Goal: Information Seeking & Learning: Learn about a topic

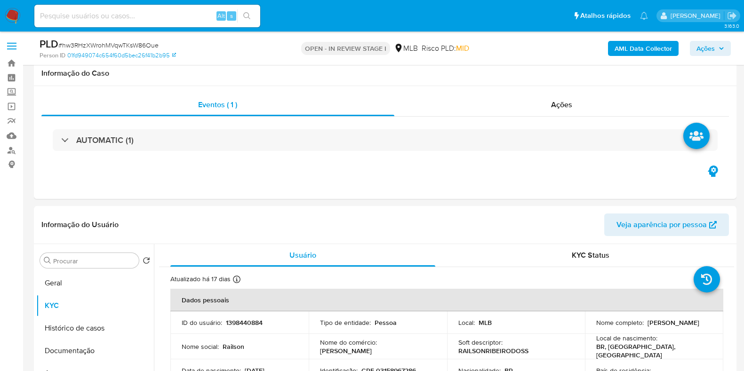
select select "10"
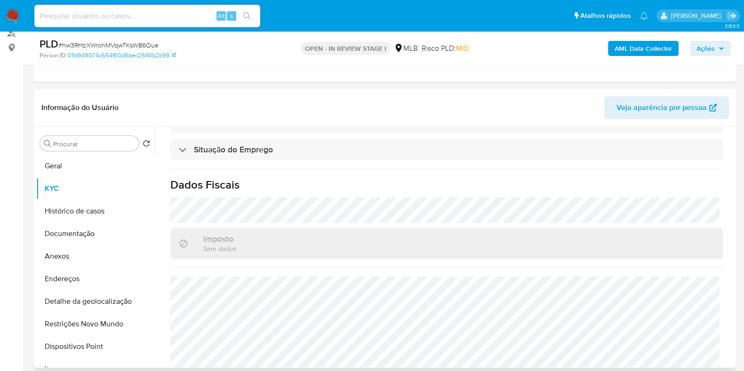
scroll to position [409, 0]
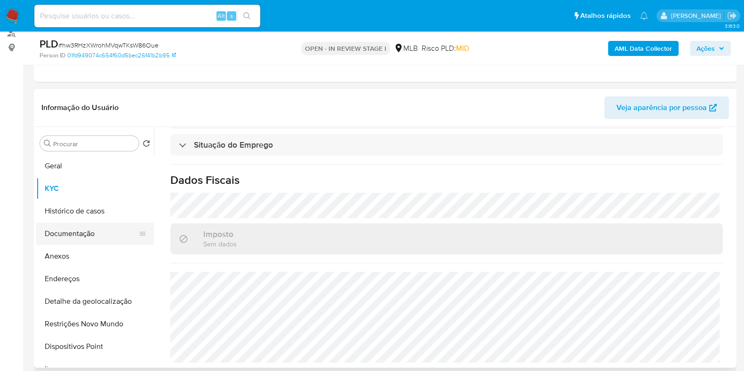
click at [58, 238] on button "Documentação" at bounding box center [91, 233] width 110 height 23
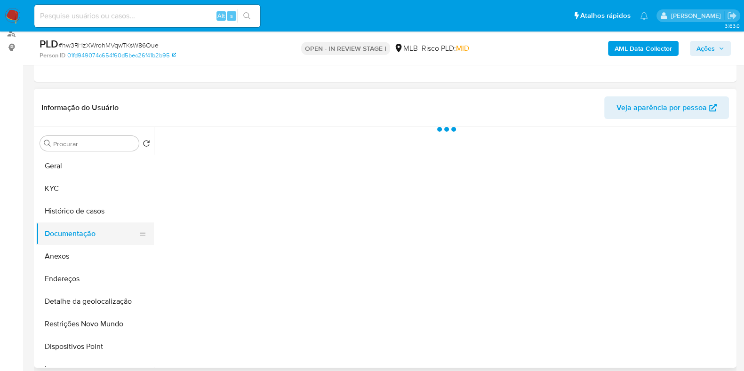
scroll to position [0, 0]
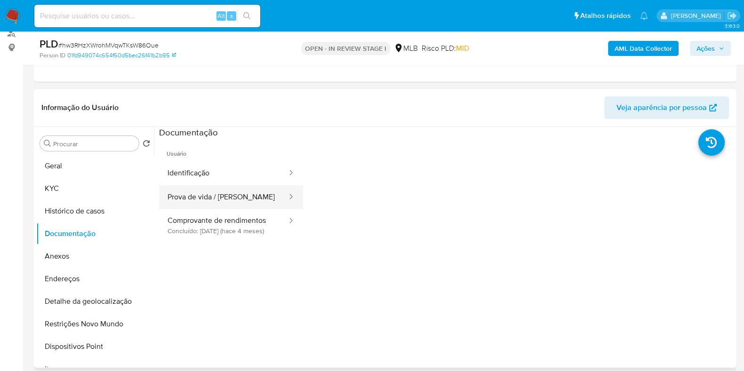
click at [237, 189] on button "Prova de vida / [PERSON_NAME]" at bounding box center [223, 197] width 129 height 24
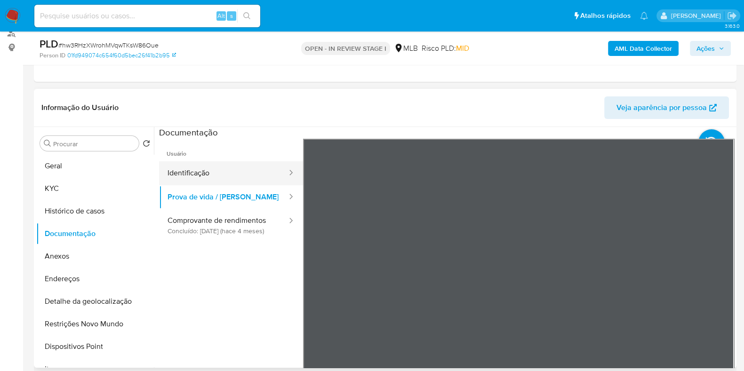
click at [203, 164] on button "Identificação" at bounding box center [223, 173] width 129 height 24
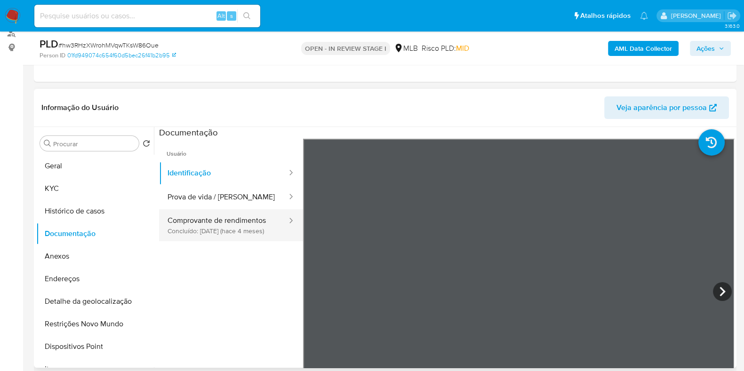
click at [185, 219] on button "Comprovante de rendimentos Concluído: [DATE] (hace 4 meses)" at bounding box center [223, 225] width 129 height 32
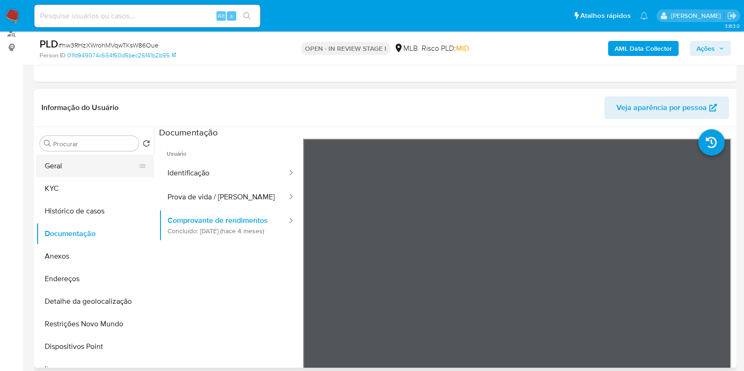
click at [68, 163] on button "Geral" at bounding box center [91, 166] width 110 height 23
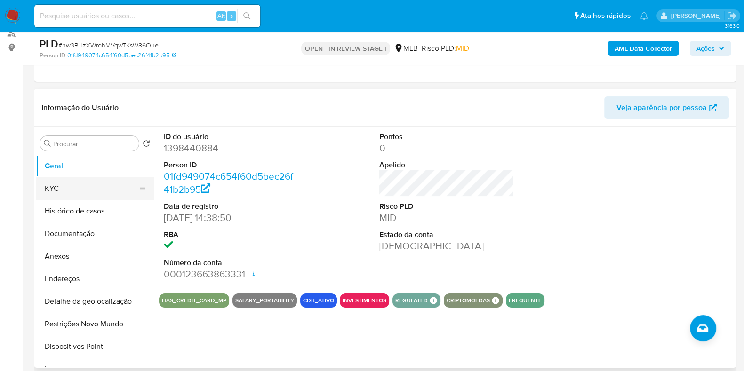
click at [75, 177] on button "KYC" at bounding box center [91, 188] width 110 height 23
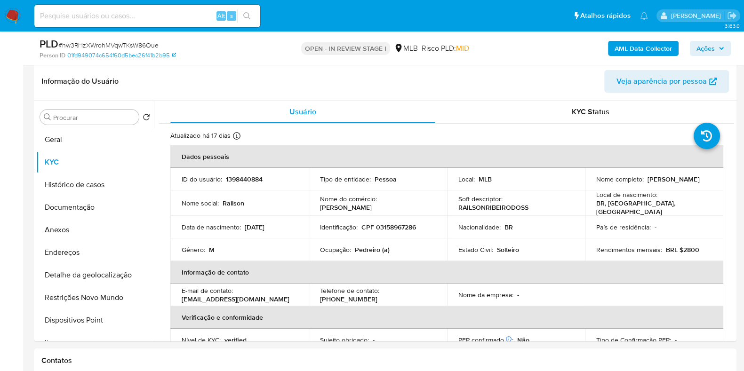
scroll to position [155, 0]
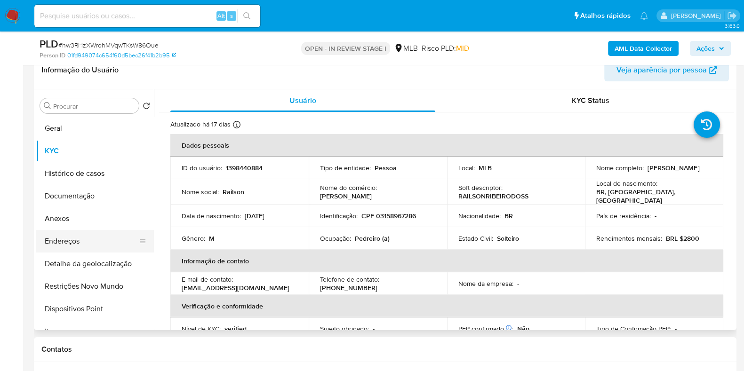
click at [89, 242] on button "Endereços" at bounding box center [91, 241] width 110 height 23
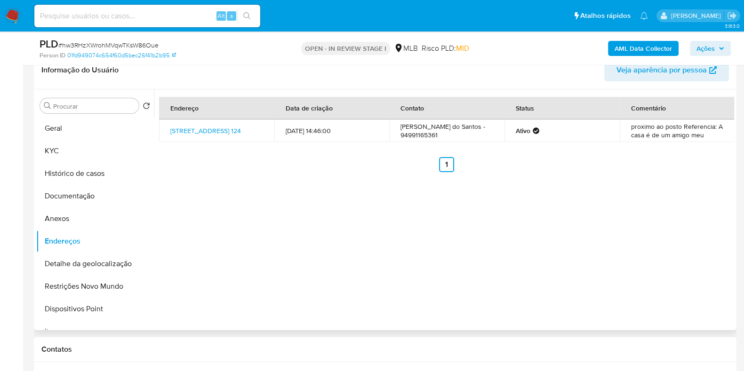
click at [447, 230] on div "Endereço Data de criação Contato Status Comentário [STREET_ADDRESS] 124 [DATE] …" at bounding box center [444, 209] width 580 height 241
click at [132, 262] on button "Detalhe da geolocalização" at bounding box center [91, 264] width 110 height 23
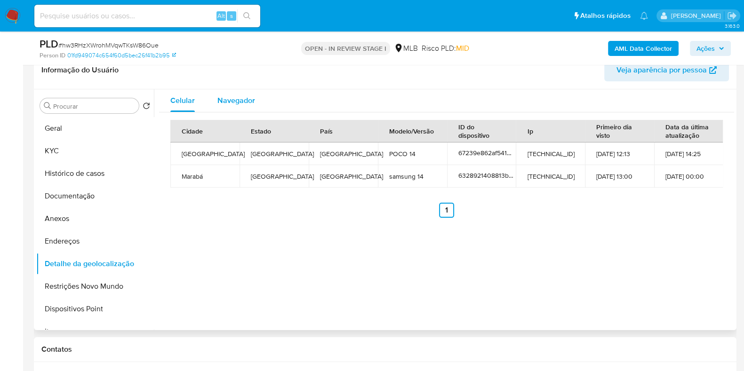
click at [244, 110] on div "Navegador" at bounding box center [236, 100] width 38 height 23
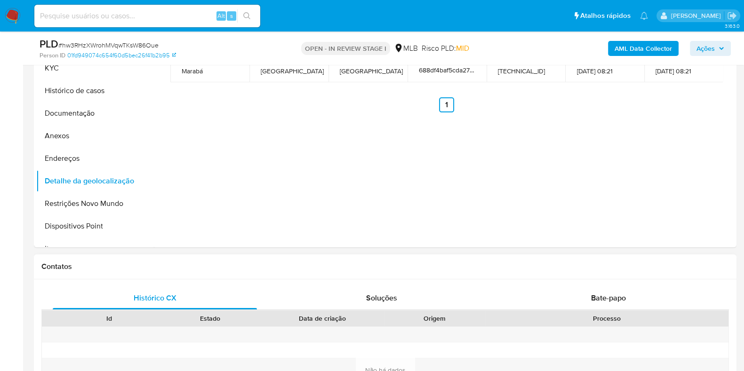
scroll to position [272, 0]
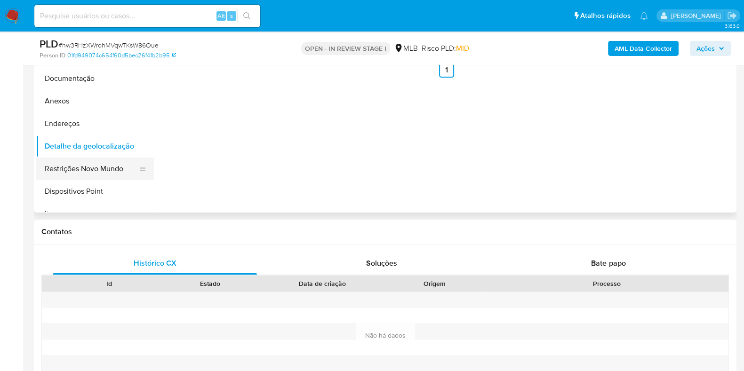
click at [83, 172] on button "Restrições Novo Mundo" at bounding box center [91, 169] width 110 height 23
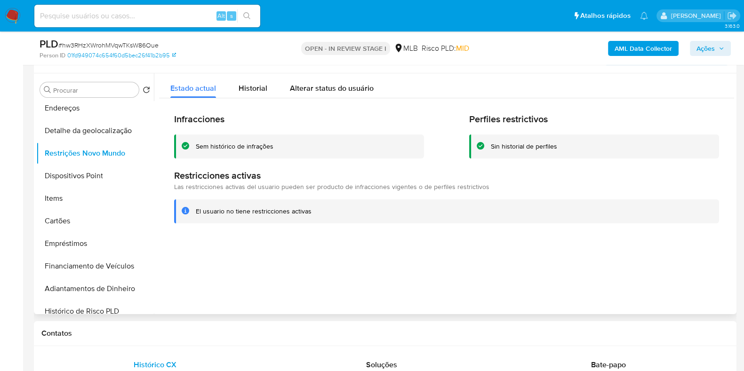
scroll to position [155, 0]
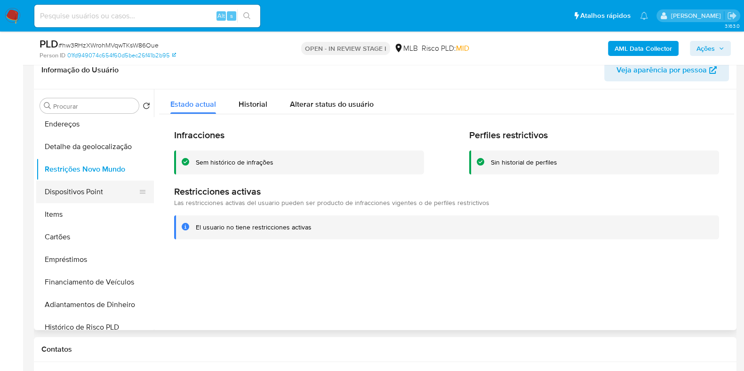
click at [67, 187] on button "Dispositivos Point" at bounding box center [91, 192] width 110 height 23
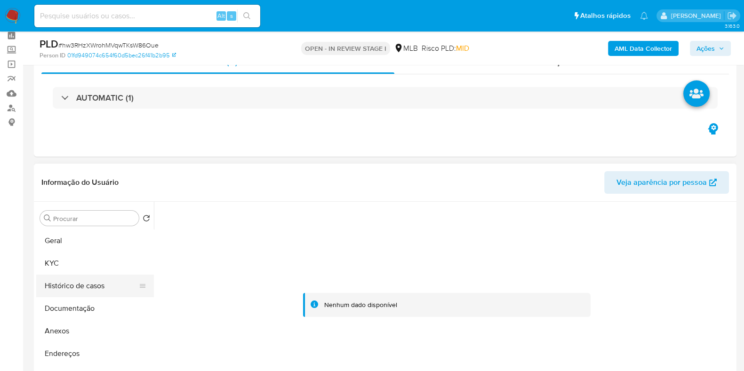
scroll to position [37, 0]
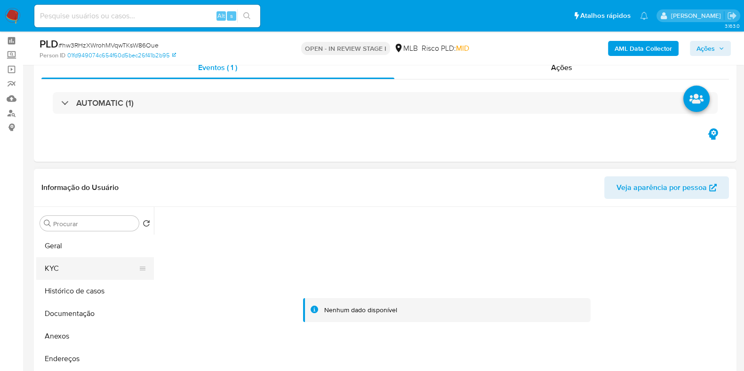
click at [84, 269] on button "KYC" at bounding box center [91, 268] width 110 height 23
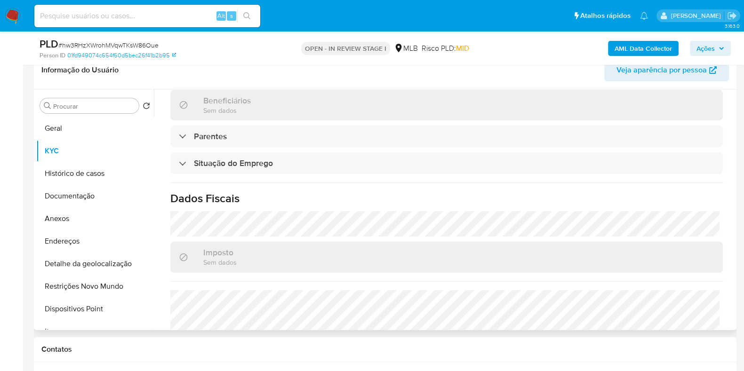
scroll to position [409, 0]
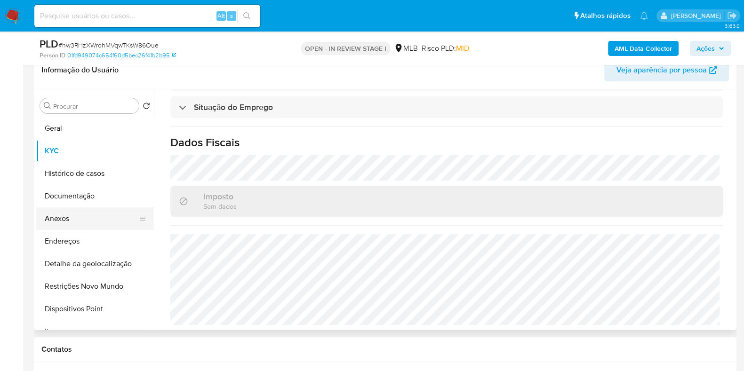
click at [65, 214] on button "Anexos" at bounding box center [91, 218] width 110 height 23
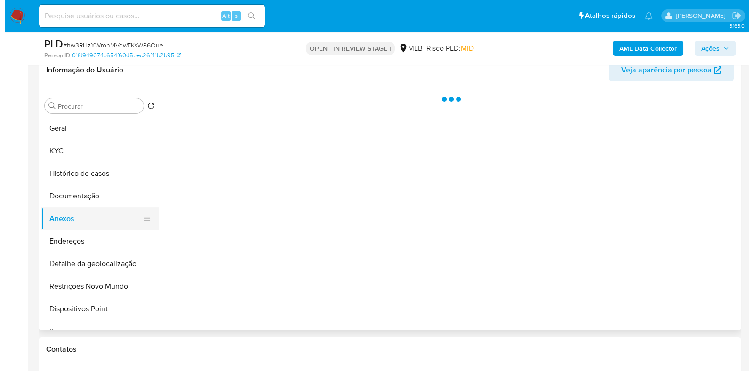
scroll to position [0, 0]
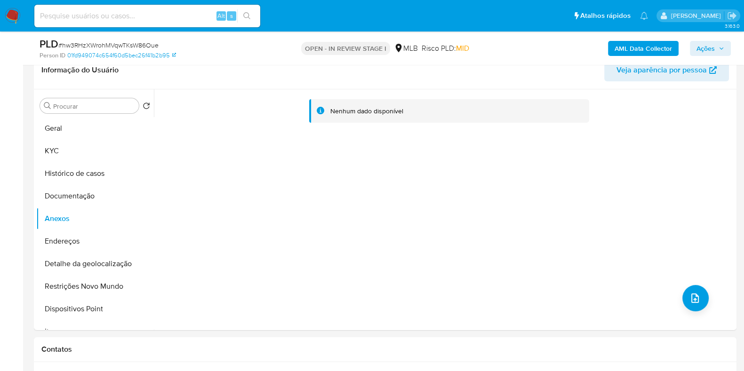
click at [644, 53] on b "AML Data Collector" at bounding box center [642, 48] width 57 height 15
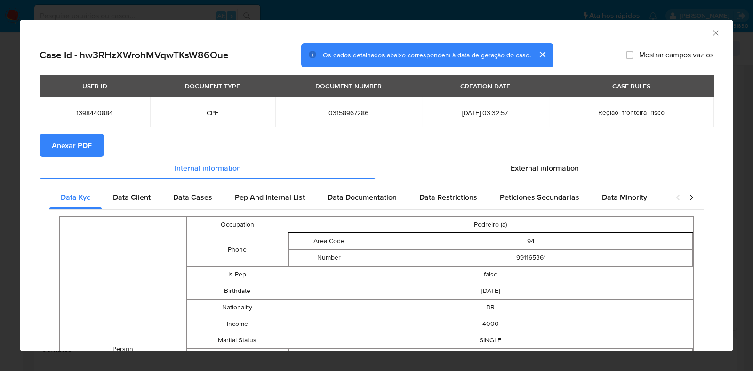
click at [77, 139] on span "Anexar PDF" at bounding box center [72, 145] width 40 height 21
click at [711, 36] on icon "Fechar a janela" at bounding box center [715, 32] width 9 height 9
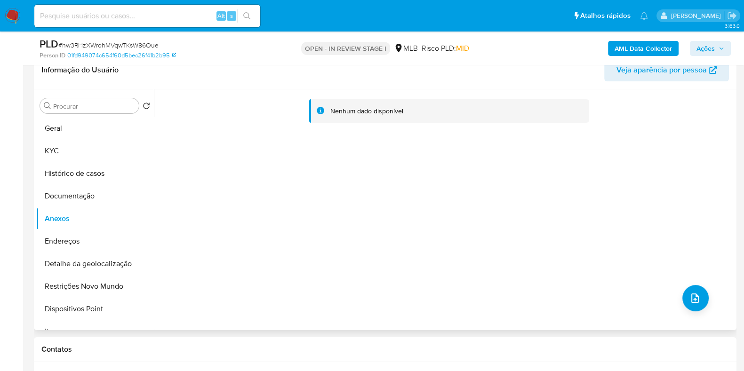
click at [597, 254] on div "Nenhum dado disponível" at bounding box center [444, 209] width 580 height 241
click at [70, 202] on button "Documentação" at bounding box center [91, 196] width 110 height 23
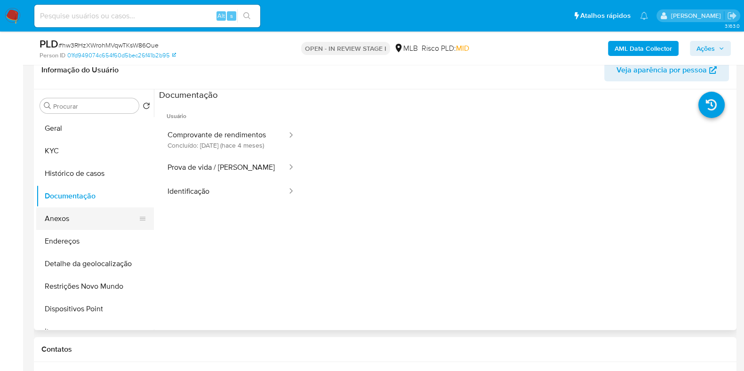
click at [72, 219] on button "Anexos" at bounding box center [91, 218] width 110 height 23
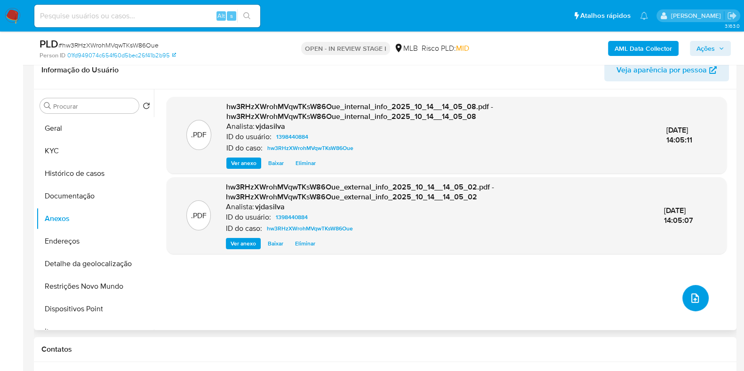
click at [699, 302] on button "upload-file" at bounding box center [695, 298] width 26 height 26
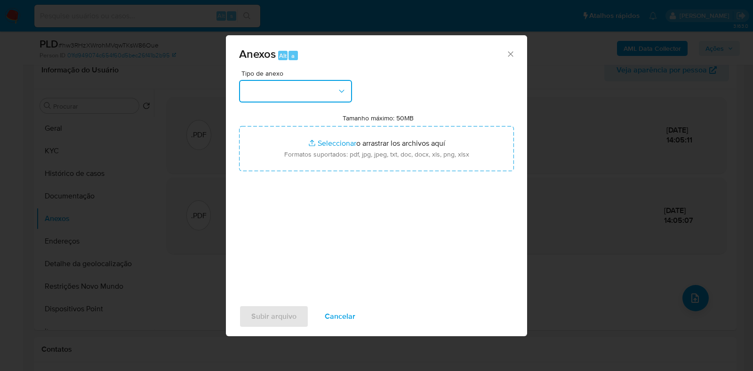
click at [329, 89] on button "button" at bounding box center [295, 91] width 113 height 23
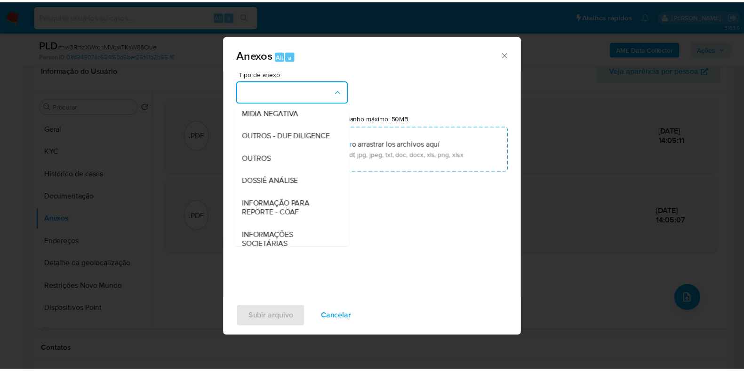
scroll to position [145, 0]
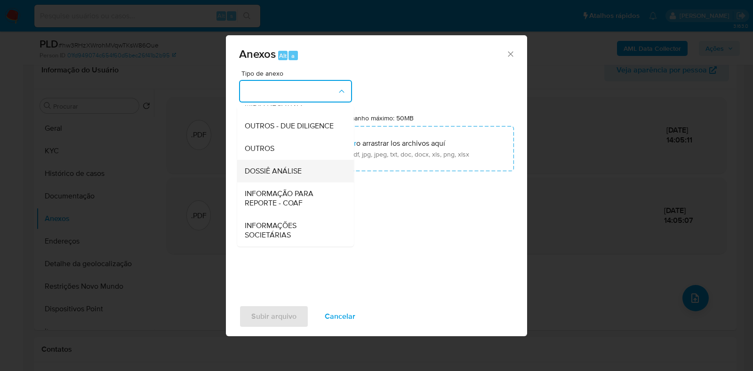
click at [318, 168] on div "DOSSIÊ ANÁLISE" at bounding box center [293, 171] width 96 height 23
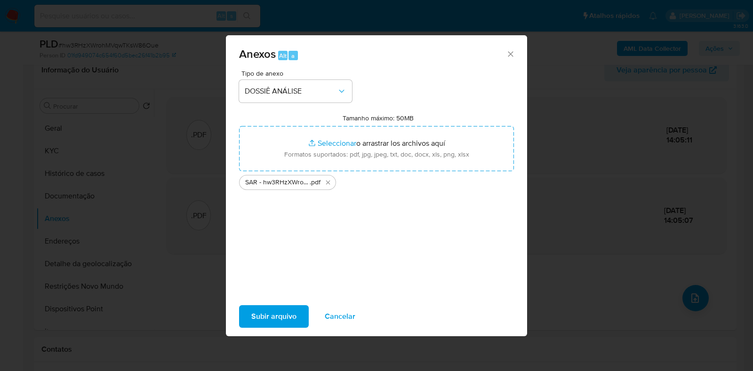
click at [282, 312] on span "Subir arquivo" at bounding box center [273, 316] width 45 height 21
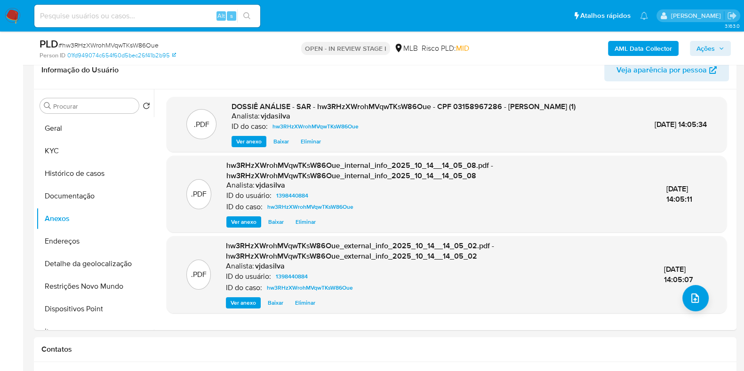
click at [695, 50] on button "Ações" at bounding box center [710, 48] width 41 height 15
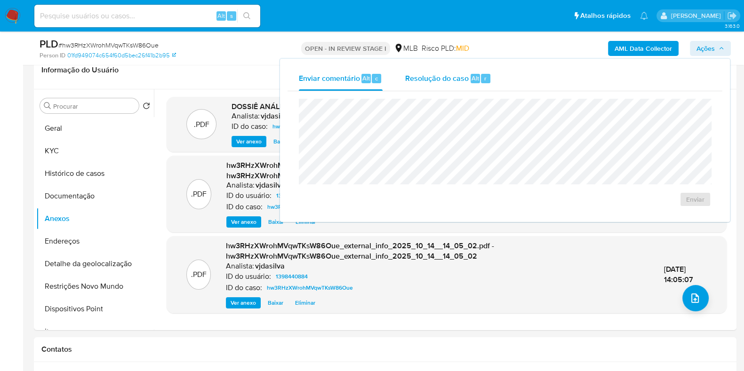
click at [445, 76] on span "Resolução do caso" at bounding box center [437, 77] width 64 height 11
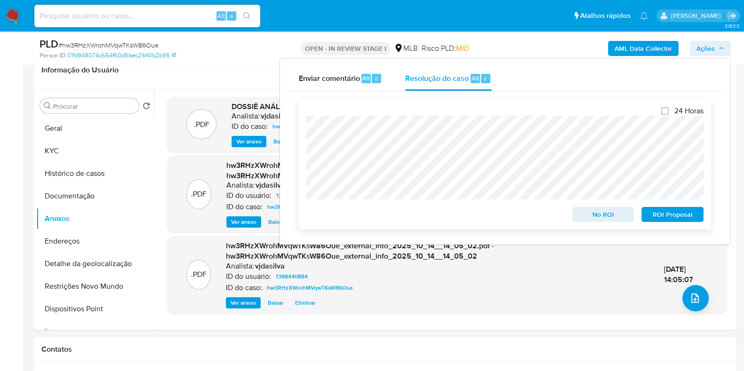
click at [675, 217] on span "ROI Proposal" at bounding box center [672, 214] width 49 height 13
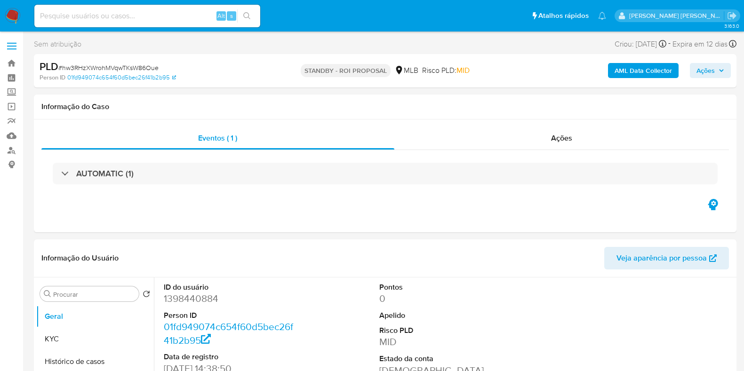
select select "10"
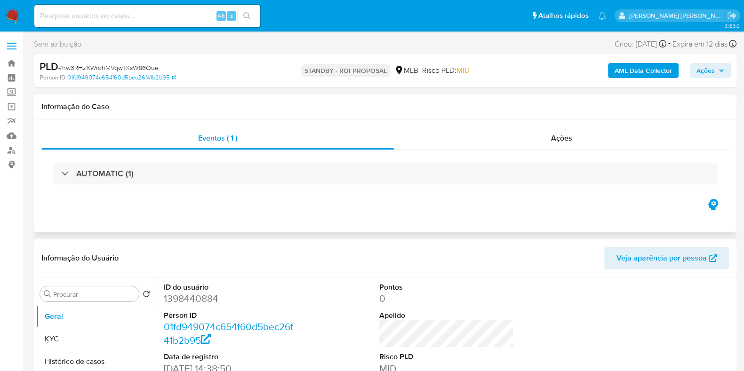
click at [357, 227] on div "Eventos ( 1 ) Ações AUTOMATIC (1)" at bounding box center [385, 175] width 702 height 113
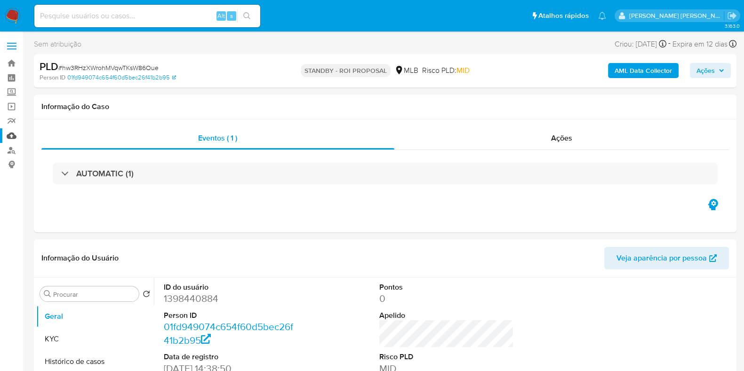
click at [14, 135] on link "Mulan" at bounding box center [56, 135] width 112 height 15
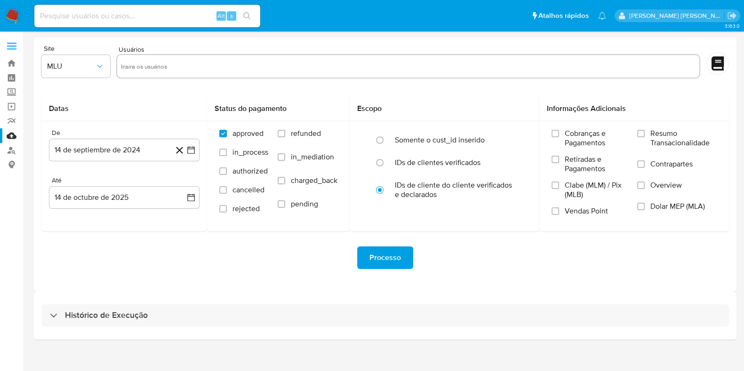
click at [106, 327] on div "Histórico de Execução" at bounding box center [385, 316] width 702 height 48
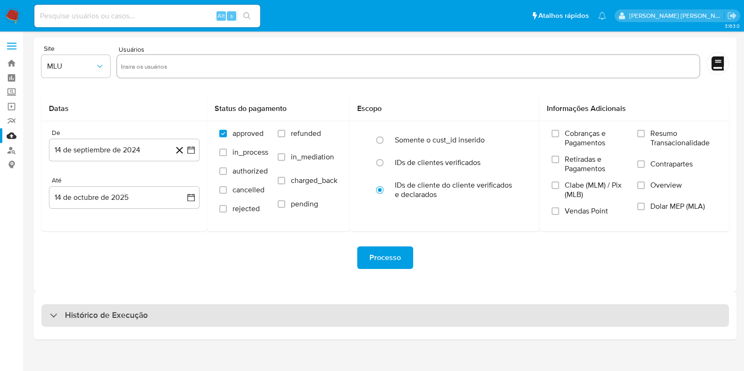
click at [112, 323] on div "Histórico de Execução" at bounding box center [384, 315] width 687 height 23
select select "10"
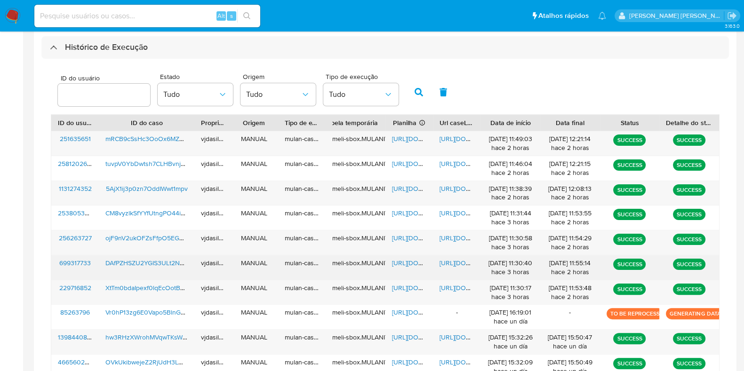
scroll to position [294, 0]
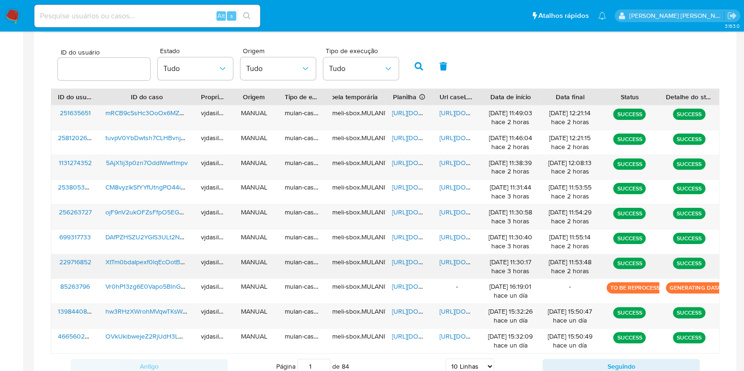
click at [456, 262] on span "https://docs.google.com/document/d/1EQvlvCi8qbk1iaWomsmADkhYmfgey1AWdp8w-RBhckQ…" at bounding box center [471, 261] width 65 height 9
click at [405, 257] on span "https://docs.google.com/spreadsheets/d/1gDx40nX0otztcOOGNw3zbKyuij9sSId65FmIRor…" at bounding box center [424, 261] width 65 height 9
click at [147, 262] on span "XtTm0bdaIpexf0lqEcOotBsO" at bounding box center [146, 261] width 83 height 9
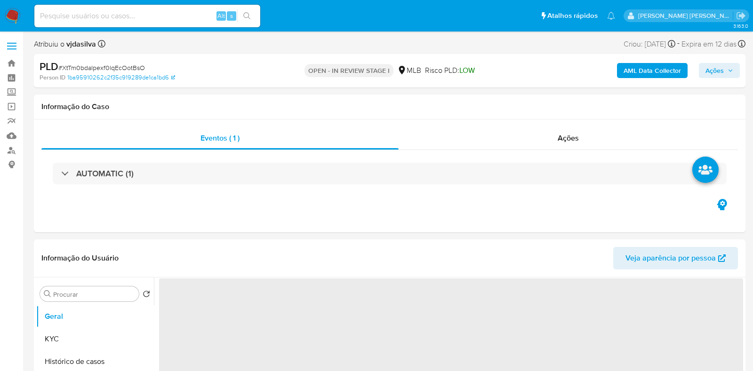
select select "10"
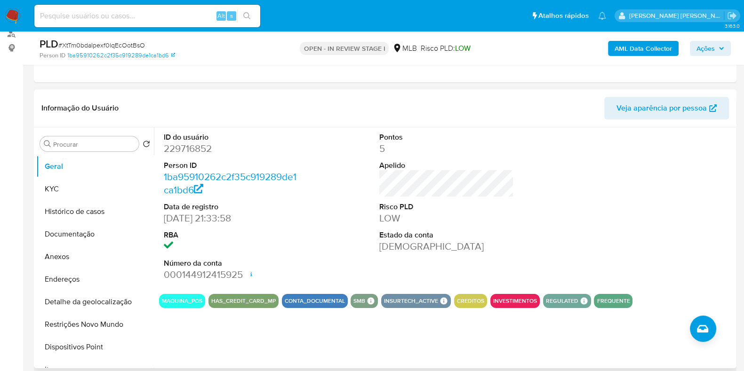
scroll to position [117, 0]
click at [71, 227] on button "Documentação" at bounding box center [91, 233] width 110 height 23
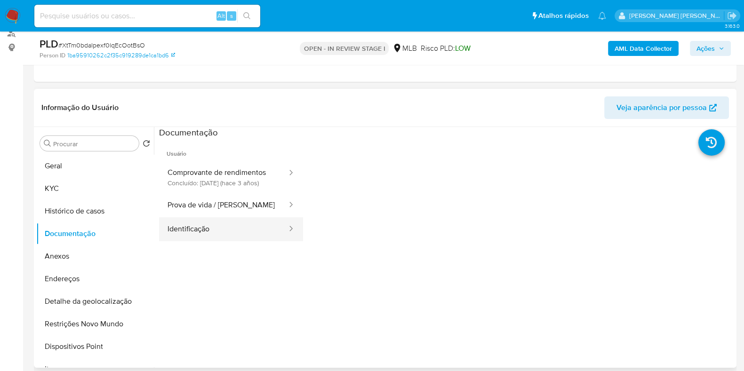
click at [197, 234] on button "Identificação" at bounding box center [223, 229] width 129 height 24
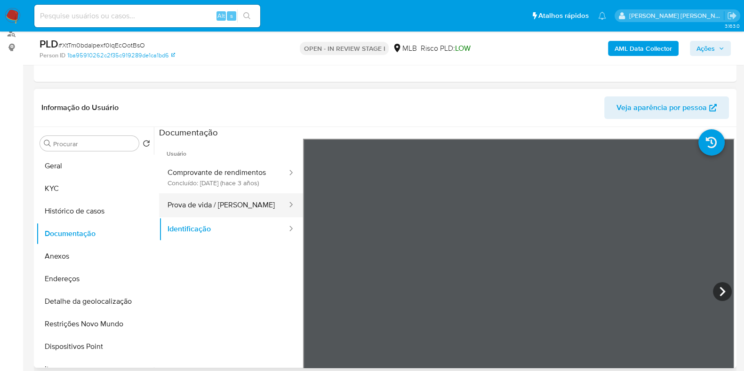
click at [224, 216] on button "Prova de vida / [PERSON_NAME]" at bounding box center [223, 205] width 129 height 24
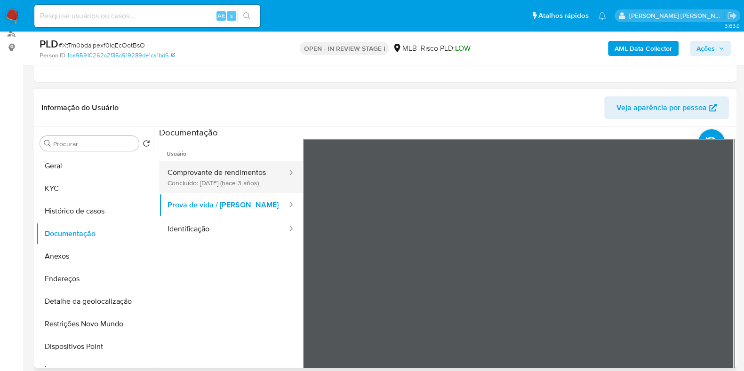
click at [227, 181] on button "Comprovante de rendimentos Concluído: 05/09/2022 (hace 3 años)" at bounding box center [223, 177] width 129 height 32
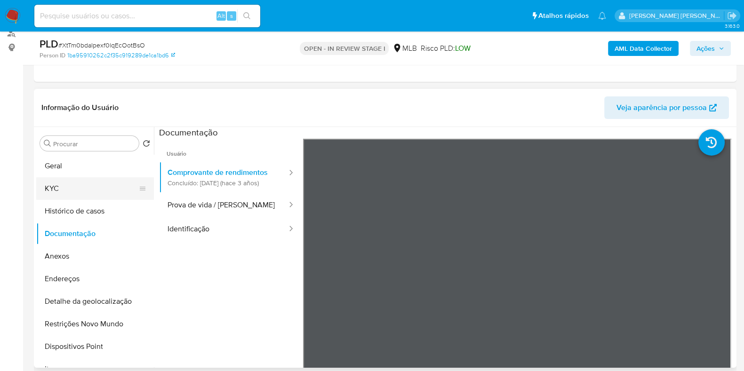
click at [56, 180] on button "KYC" at bounding box center [91, 188] width 110 height 23
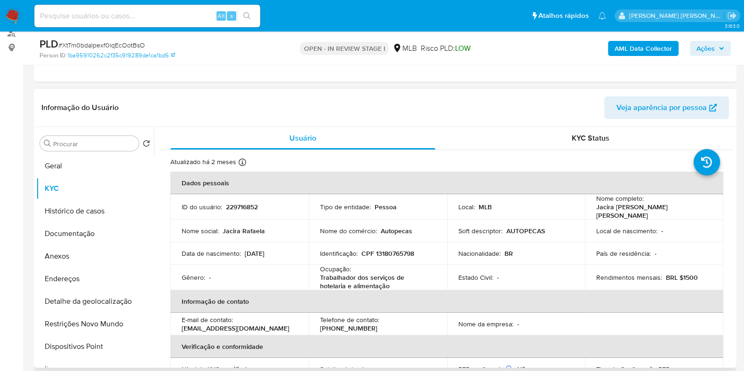
click at [365, 283] on p "Trabalhador dos serviços de hotelaria e alimentação" at bounding box center [376, 281] width 112 height 17
copy div "Ocupação : Trabalhador dos serviços de hotelaria e alimentação"
